Goal: Use online tool/utility: Utilize a website feature to perform a specific function

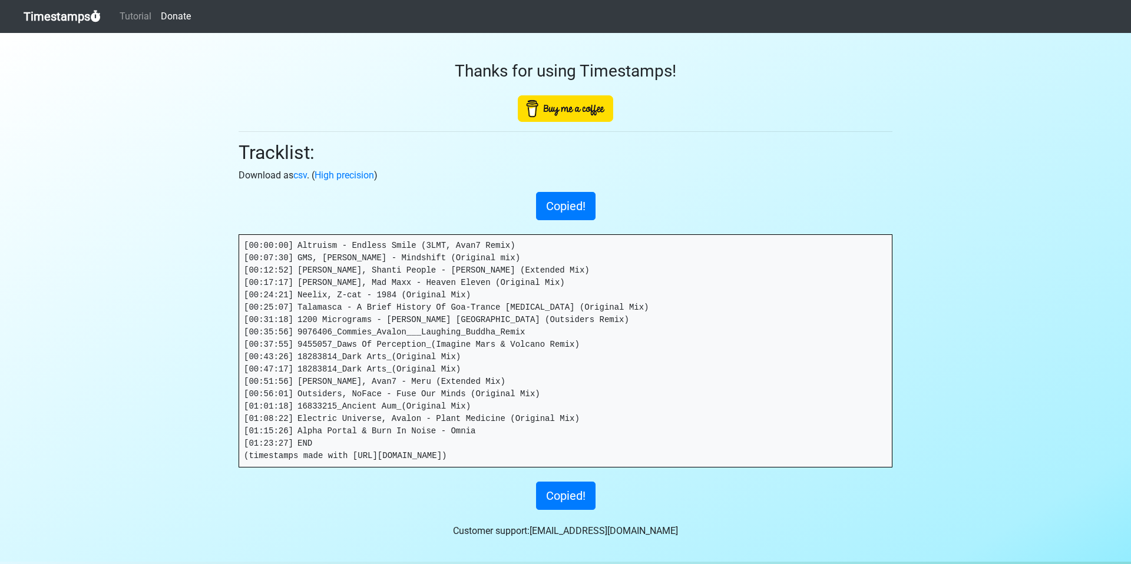
scroll to position [19, 0]
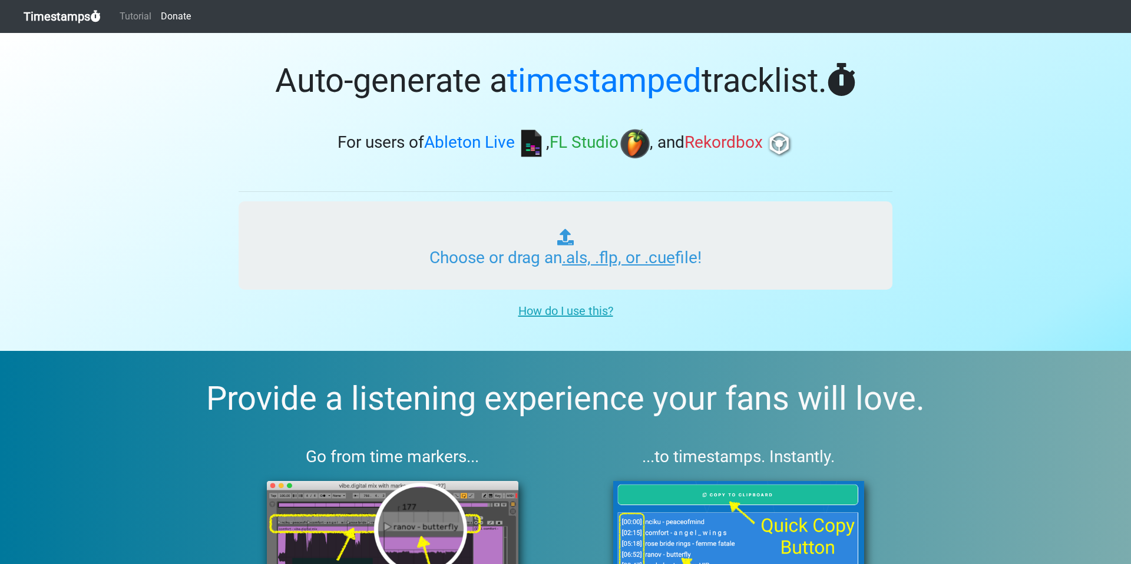
type input "C:\fakepath\Indian Spirit Mix 1 v4.als"
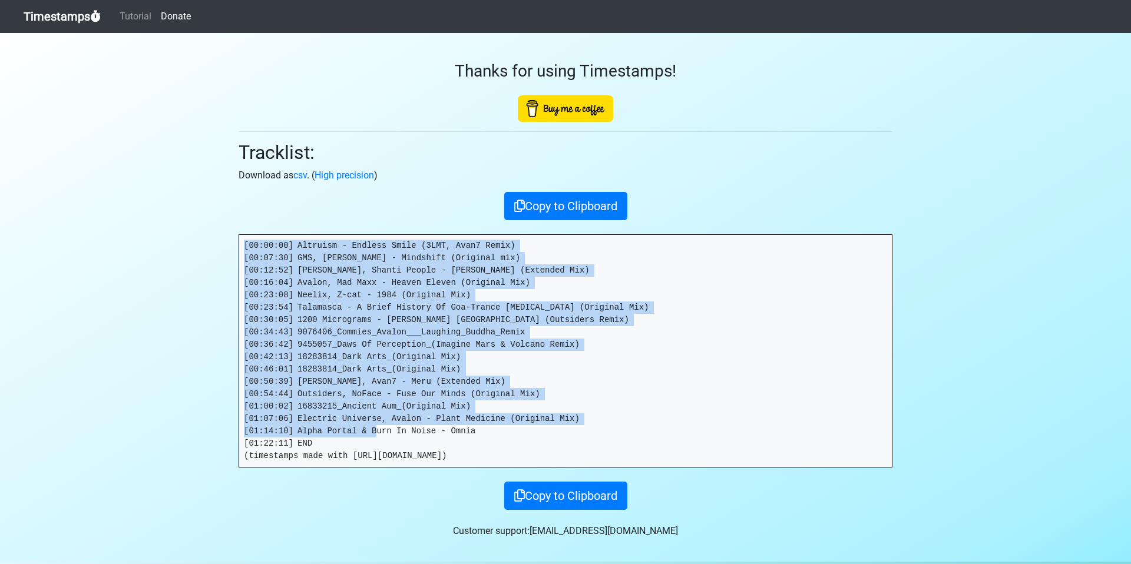
drag, startPoint x: 537, startPoint y: 433, endPoint x: 220, endPoint y: 247, distance: 367.8
click at [220, 247] on section "Thanks for using Timestamps! Tracklist: Download as csv . ( High precision ) Co…" at bounding box center [565, 297] width 1131 height 529
copy pre "[00:00:00] Altruism - Endless Smile (3LMT, Avan7 Remix) [00:07:30] GMS, Ace Ven…"
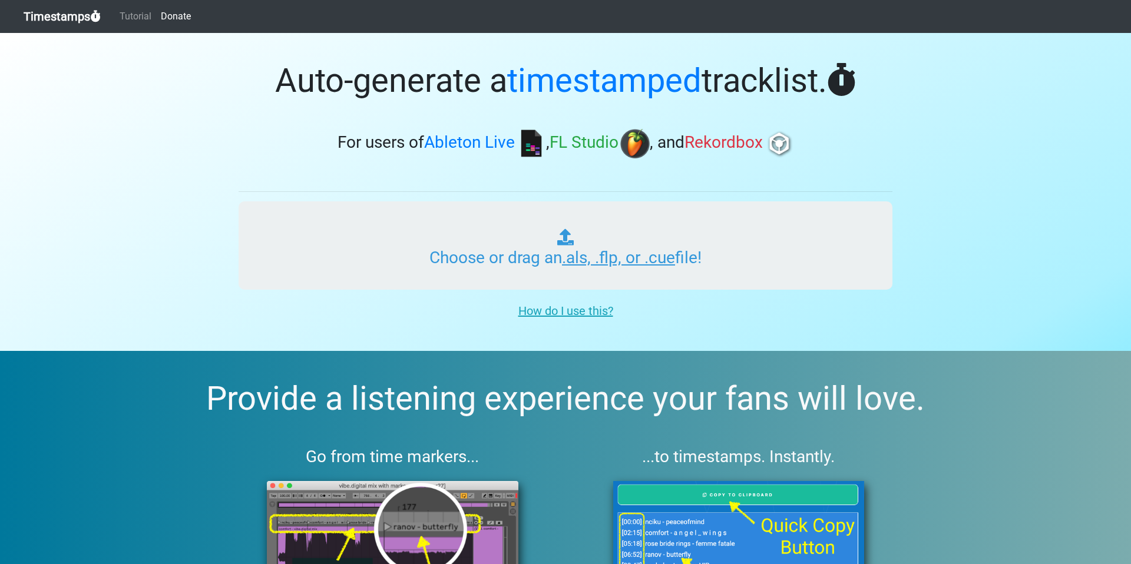
type input "C:\fakepath\Indian Spirit Mix 1 v4.als"
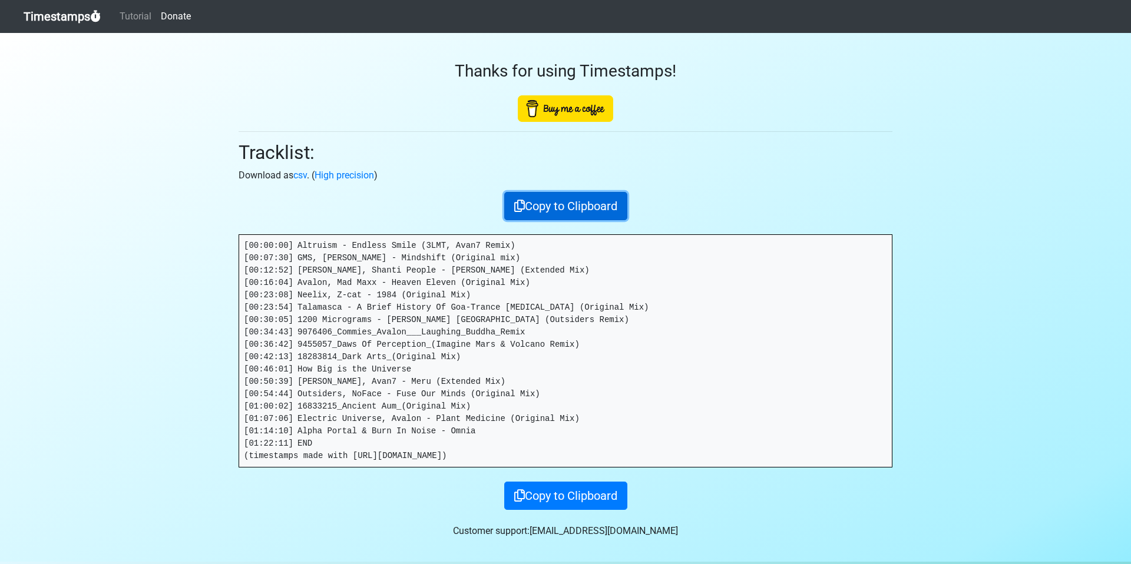
click at [604, 206] on button "Copy to Clipboard" at bounding box center [565, 206] width 123 height 28
click at [429, 438] on pre "[00:00:00] Altruism - Endless Smile (3LMT, Avan7 Remix) [00:07:30] GMS, [PERSON…" at bounding box center [565, 351] width 653 height 232
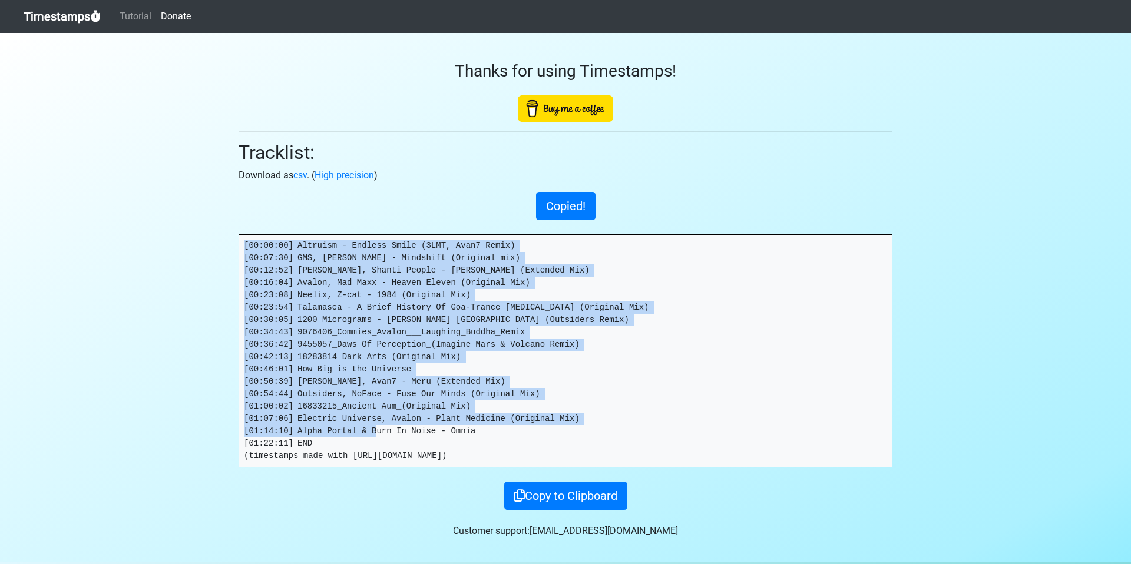
drag, startPoint x: 526, startPoint y: 432, endPoint x: 165, endPoint y: 241, distance: 408.0
click at [165, 241] on section "Thanks for using Timestamps! Tracklist: Download as csv . ( High precision ) Co…" at bounding box center [565, 297] width 1131 height 529
copy pre "[00:00:00] Altruism - Endless Smile (3LMT, Avan7 Remix) [00:07:30] GMS, [PERSON…"
